Goal: Communication & Community: Answer question/provide support

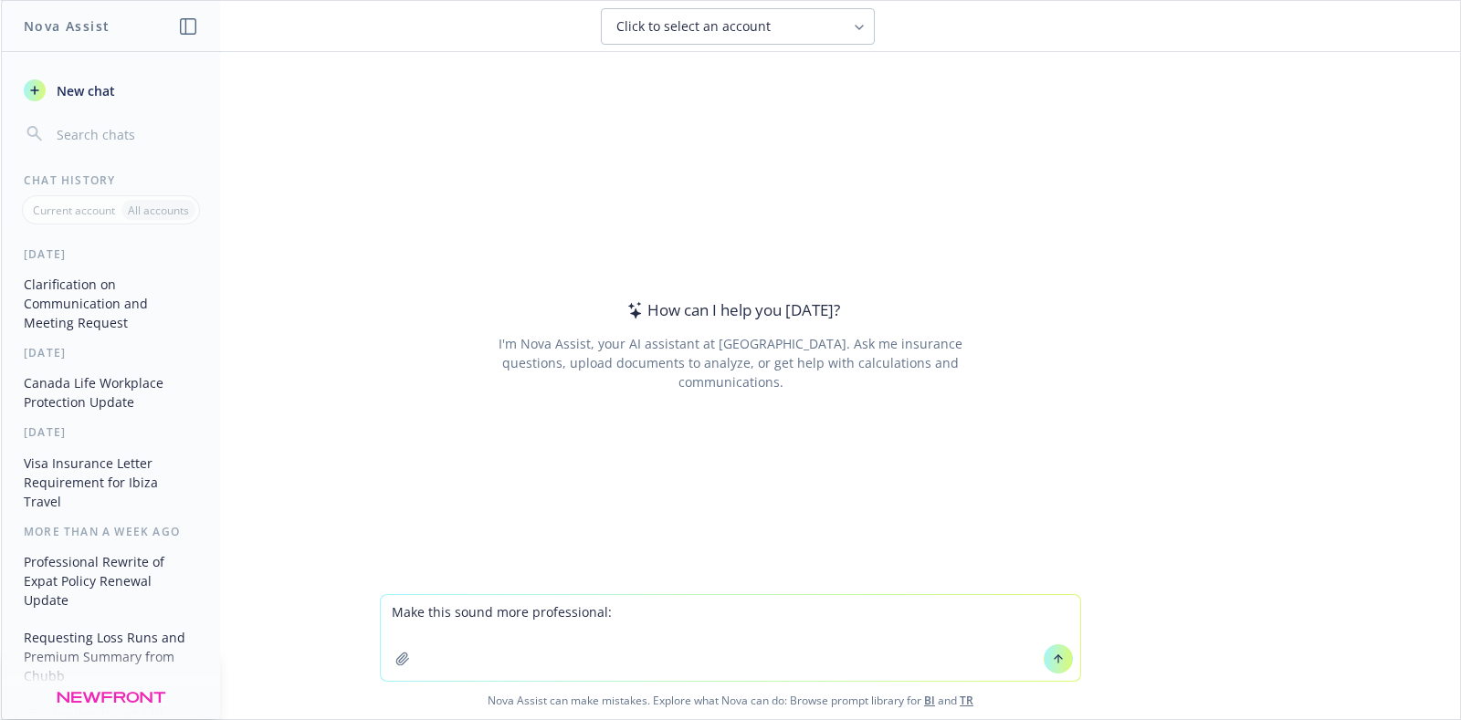
type textarea "Make this sound more professional: We have received the official renewal report…"
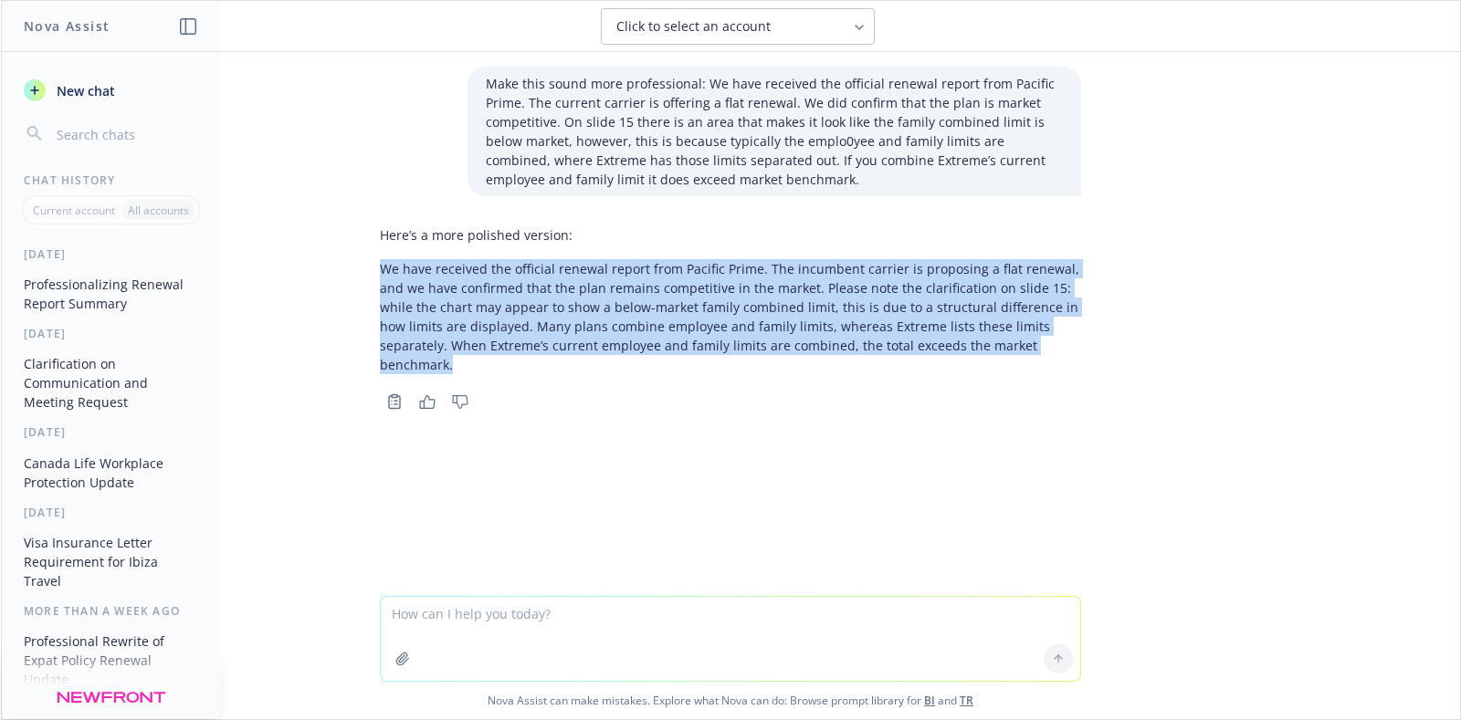
drag, startPoint x: 445, startPoint y: 362, endPoint x: 365, endPoint y: 274, distance: 118.9
click at [365, 274] on div "Here’s a more polished version: We have received the official renewal report fr…" at bounding box center [730, 316] width 730 height 196
copy p "We have received the official renewal report from Pacific Prime. The incumbent …"
